Goal: Browse casually: Explore the website without a specific task or goal

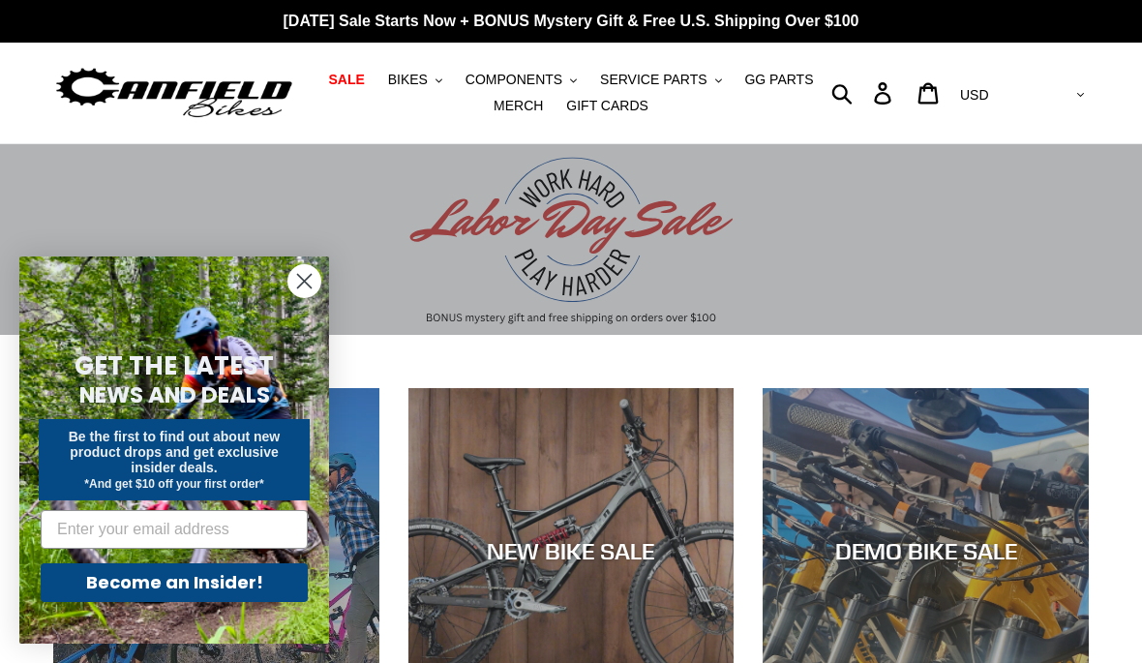
click at [300, 282] on circle "Close dialog" at bounding box center [305, 281] width 32 height 32
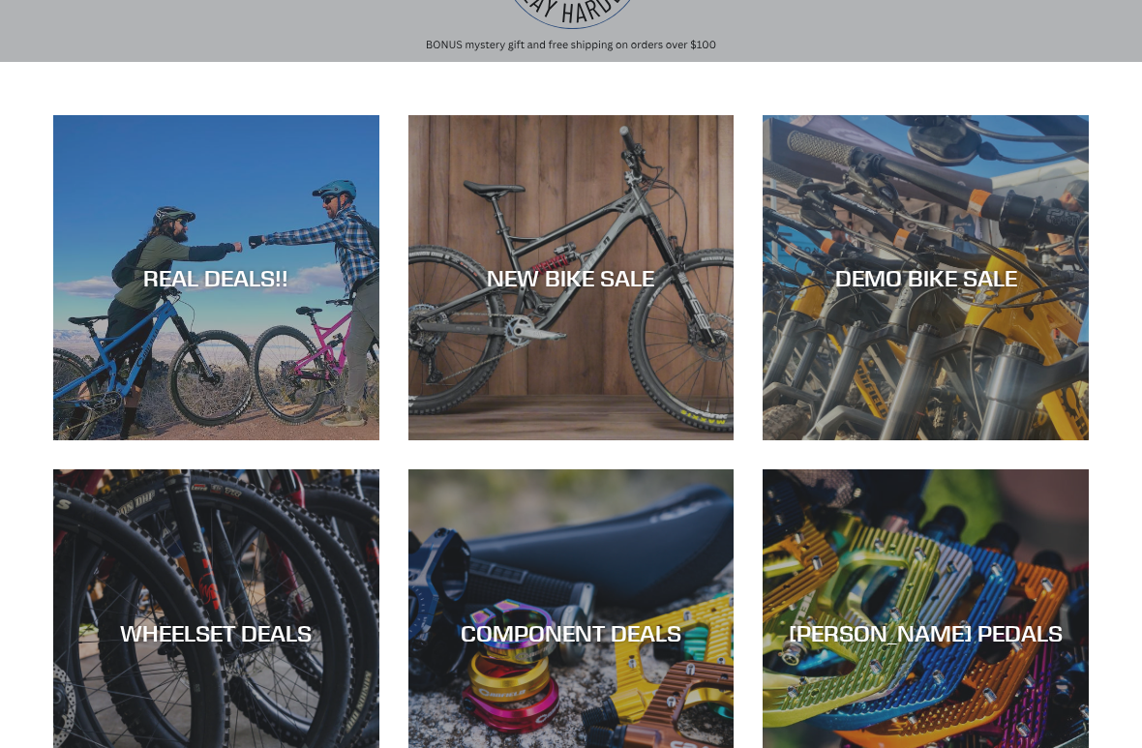
scroll to position [273, 0]
click at [475, 441] on div "NEW BIKE SALE" at bounding box center [572, 441] width 326 height 0
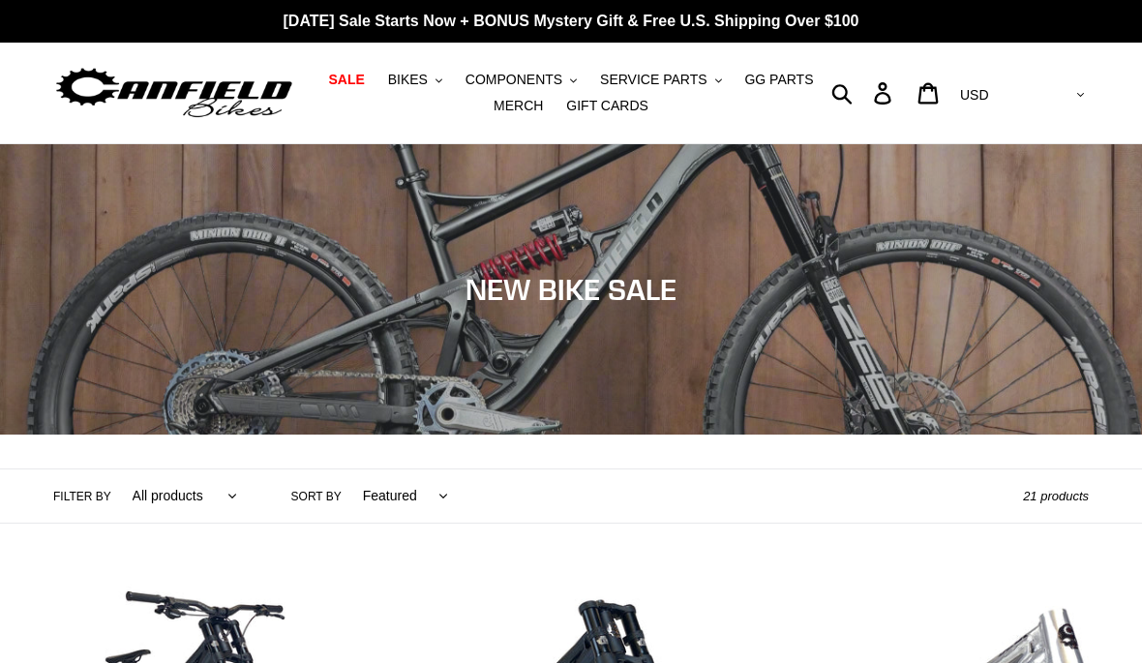
click at [510, 110] on span "MERCH" at bounding box center [518, 106] width 49 height 16
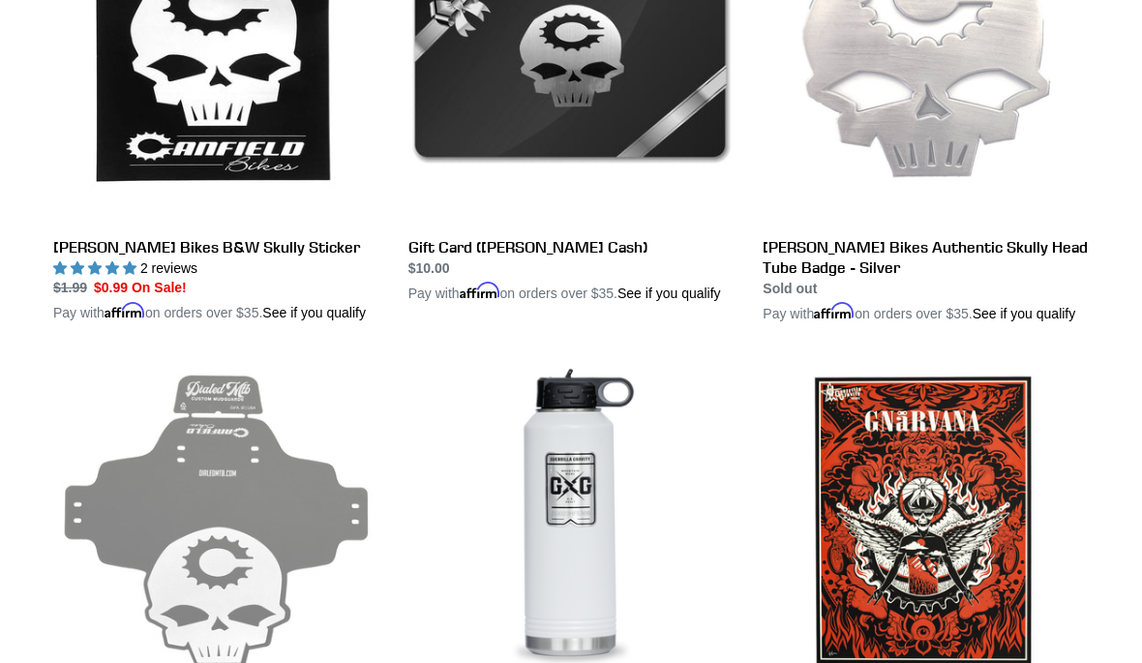
scroll to position [2448, 0]
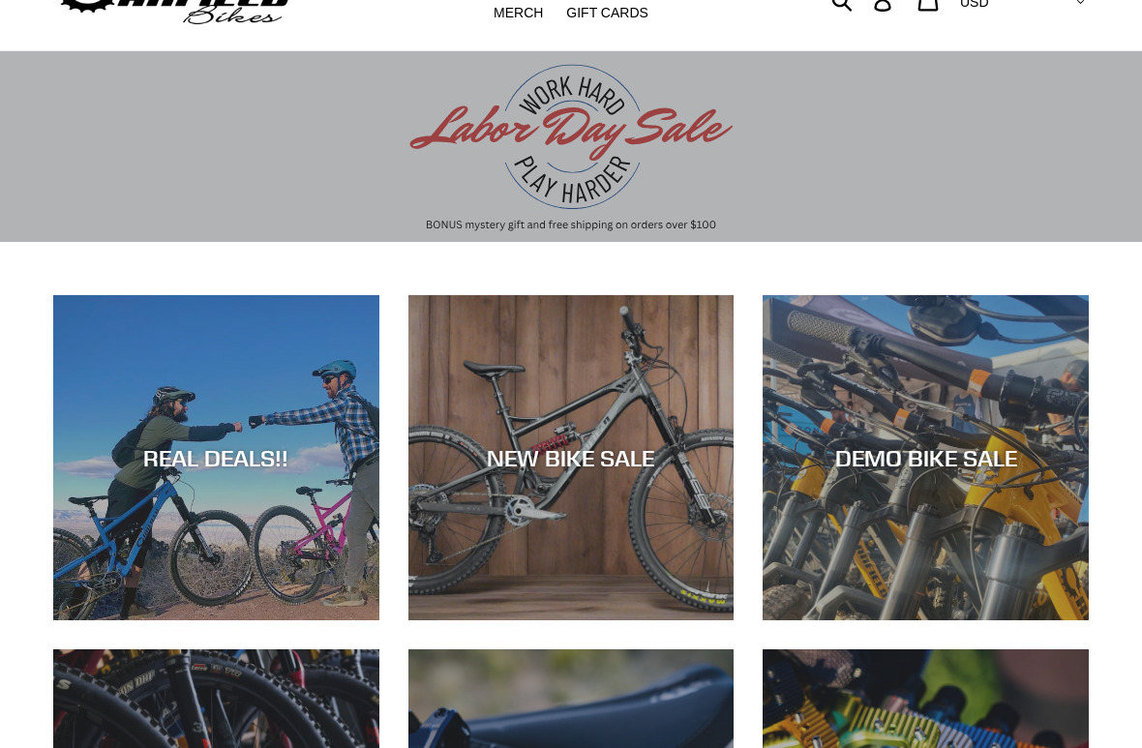
scroll to position [95, 0]
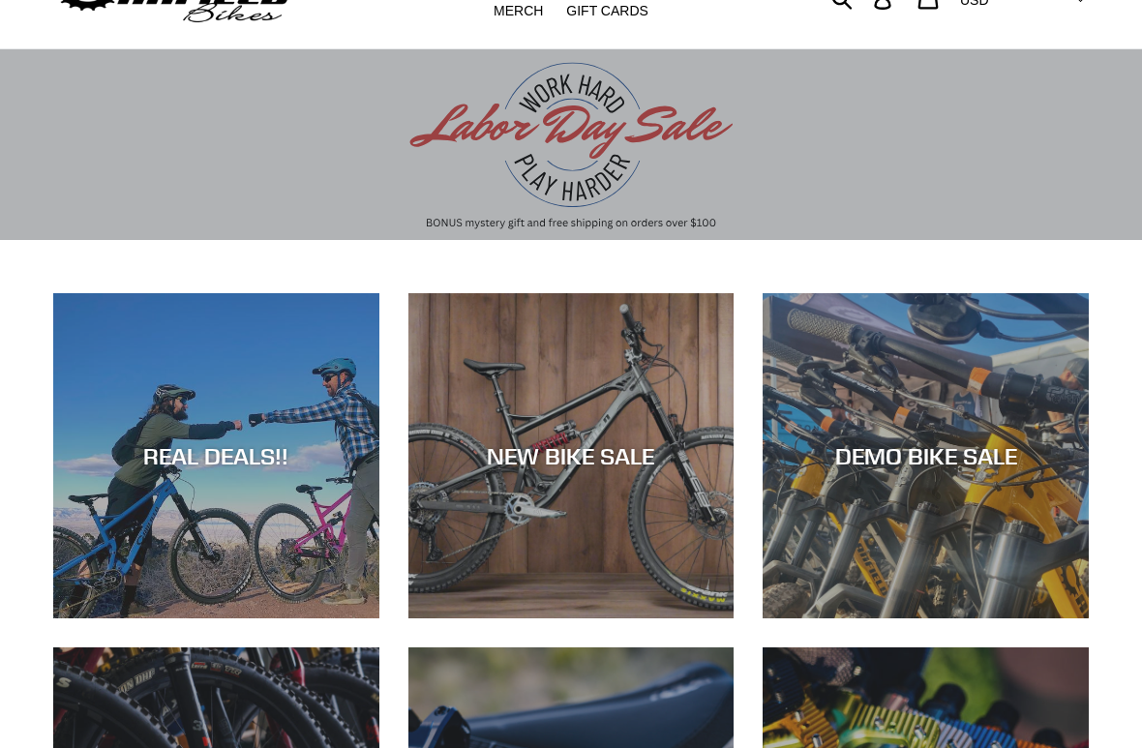
click at [496, 619] on div "NEW BIKE SALE" at bounding box center [572, 619] width 326 height 0
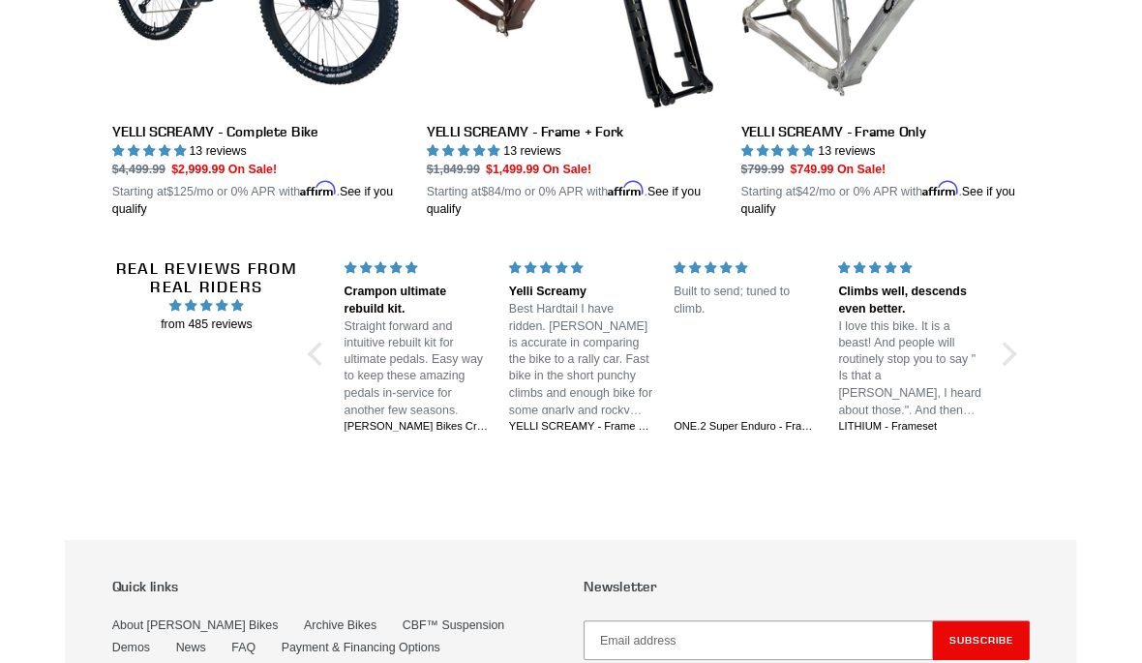
scroll to position [3658, 0]
